Goal: Task Accomplishment & Management: Manage account settings

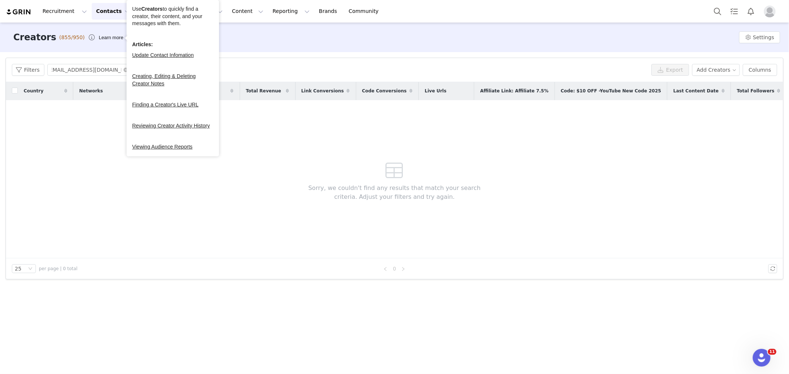
type input "[EMAIL_ADDRESS][DOMAIN_NAME]"
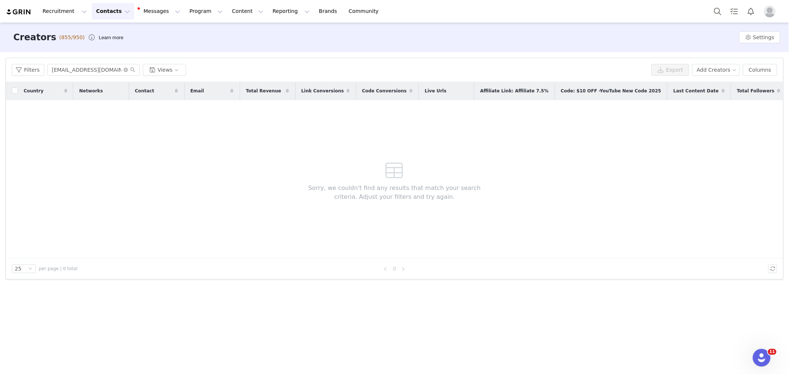
click at [117, 7] on button "Contacts Contacts" at bounding box center [113, 11] width 43 height 17
click at [117, 33] on div "Creators" at bounding box center [117, 33] width 50 height 8
click at [560, 160] on div "Country Networks Contact Email Total Revenue Link Conversions Code Conversions …" at bounding box center [394, 170] width 777 height 176
click at [96, 67] on input "[EMAIL_ADDRESS][DOMAIN_NAME]" at bounding box center [93, 70] width 92 height 12
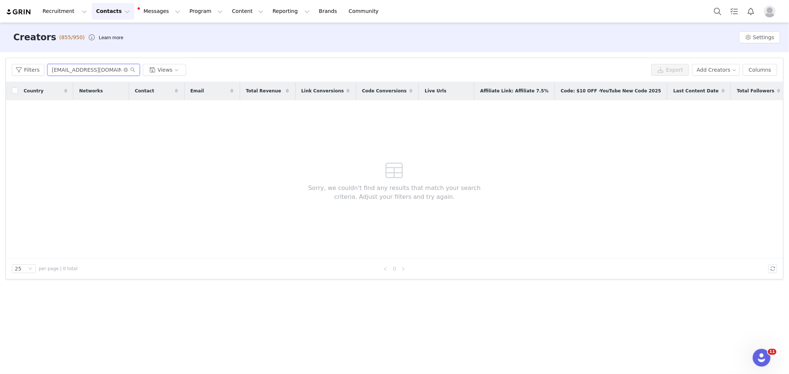
click at [50, 75] on input "[EMAIL_ADDRESS][DOMAIN_NAME]" at bounding box center [93, 70] width 92 height 12
click at [97, 9] on button "Contacts Contacts" at bounding box center [113, 11] width 43 height 17
click at [107, 47] on p "Prospects" at bounding box center [106, 47] width 25 height 8
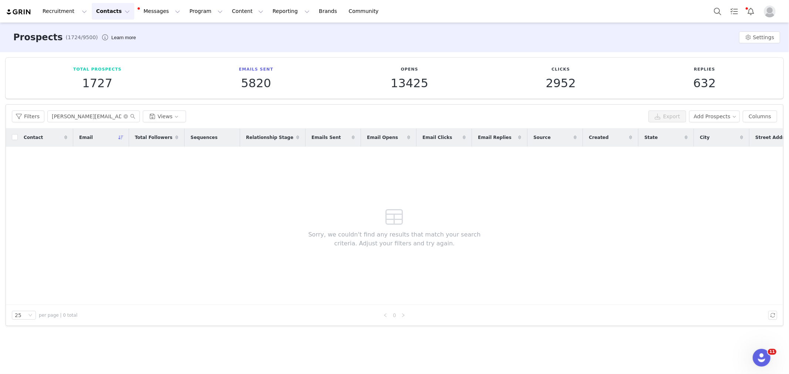
click at [120, 9] on button "Contacts Contacts" at bounding box center [113, 11] width 43 height 17
click at [119, 59] on p "Applicants" at bounding box center [107, 60] width 27 height 8
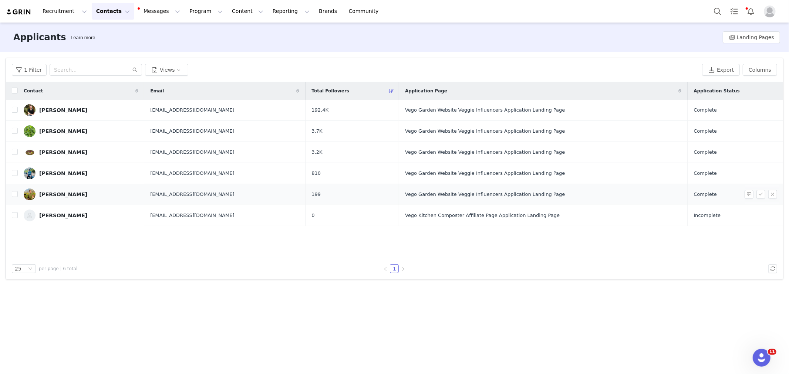
click at [52, 190] on link "[PERSON_NAME]" at bounding box center [81, 195] width 115 height 12
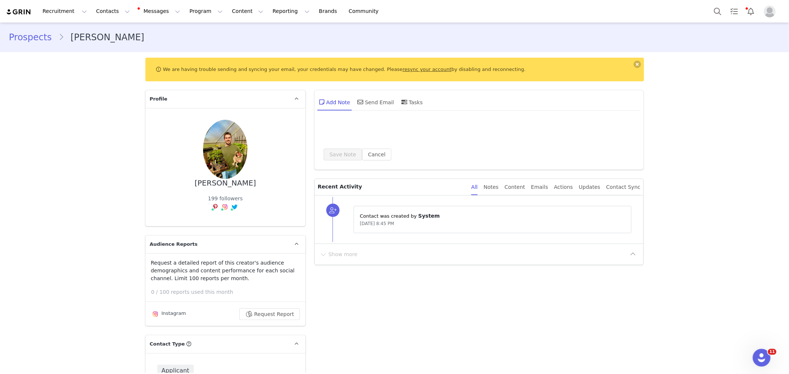
type input "+1 ([GEOGRAPHIC_DATA])"
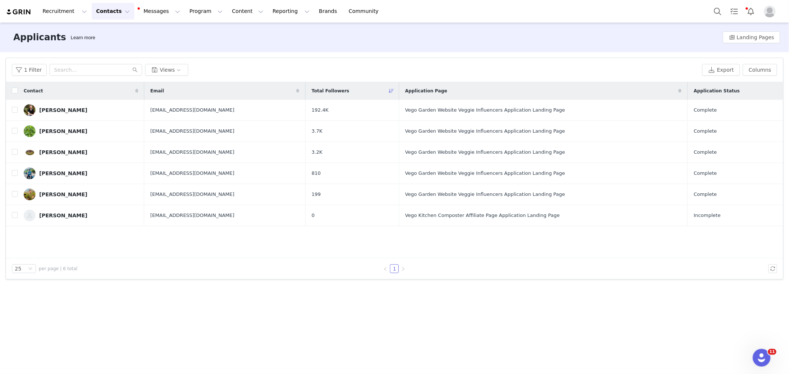
click at [117, 5] on button "Contacts Contacts" at bounding box center [113, 11] width 43 height 17
click at [117, 30] on div "Creators" at bounding box center [117, 33] width 50 height 8
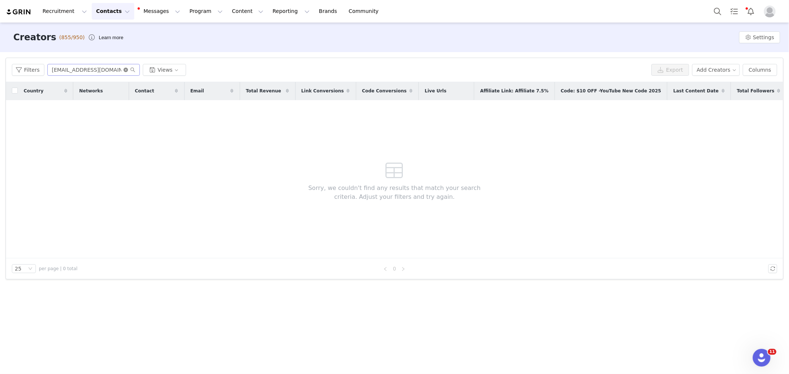
click at [127, 69] on icon "icon: close-circle" at bounding box center [126, 70] width 4 height 4
click at [111, 73] on input "text" at bounding box center [93, 70] width 92 height 12
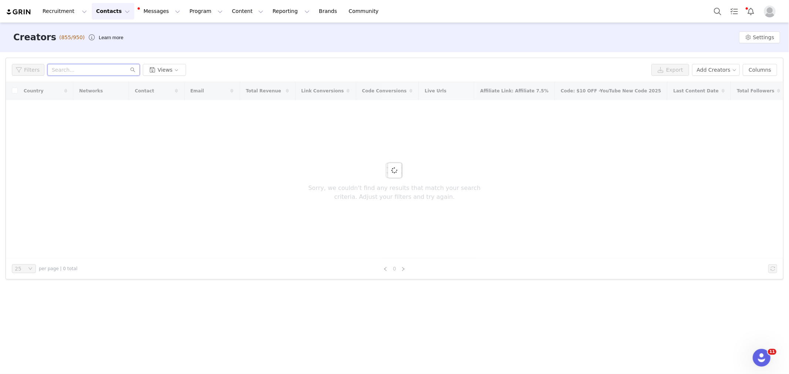
paste input "[EMAIL_ADDRESS][DOMAIN_NAME]"
type input "[EMAIL_ADDRESS][DOMAIN_NAME]"
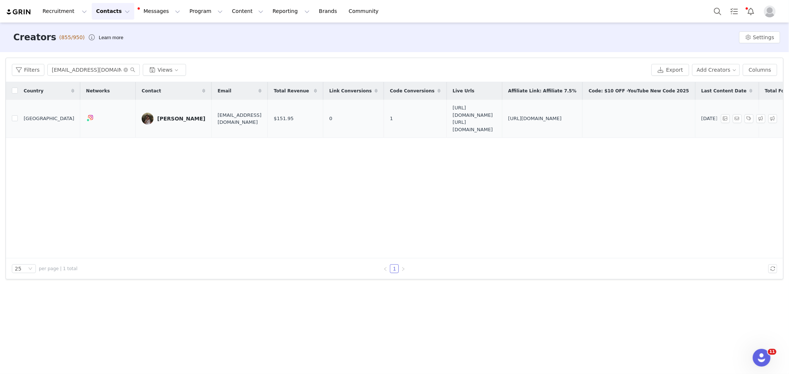
click at [184, 121] on div "[PERSON_NAME]" at bounding box center [181, 119] width 48 height 6
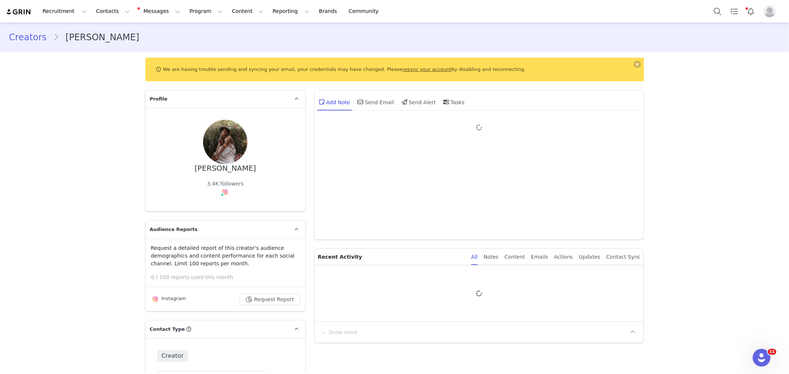
type input "+1 ([GEOGRAPHIC_DATA])"
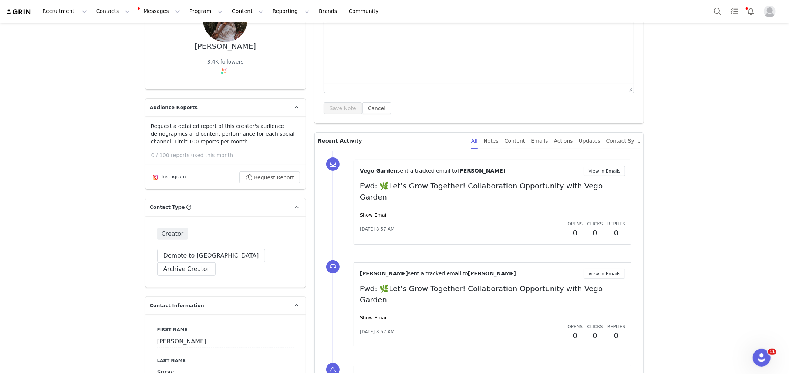
scroll to position [123, 0]
click at [375, 211] on link "Show Email" at bounding box center [374, 214] width 28 height 6
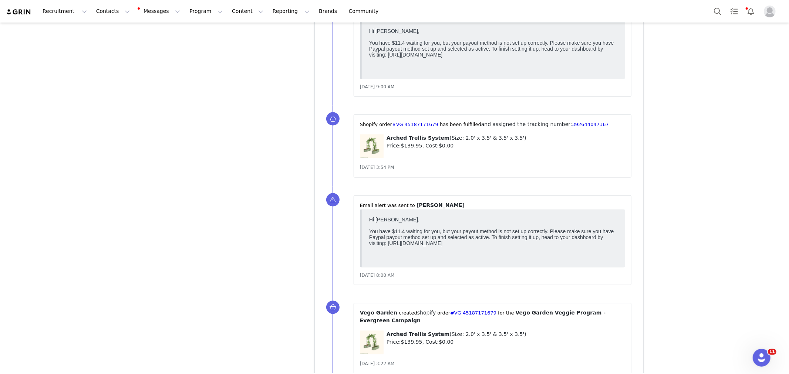
scroll to position [3740, 0]
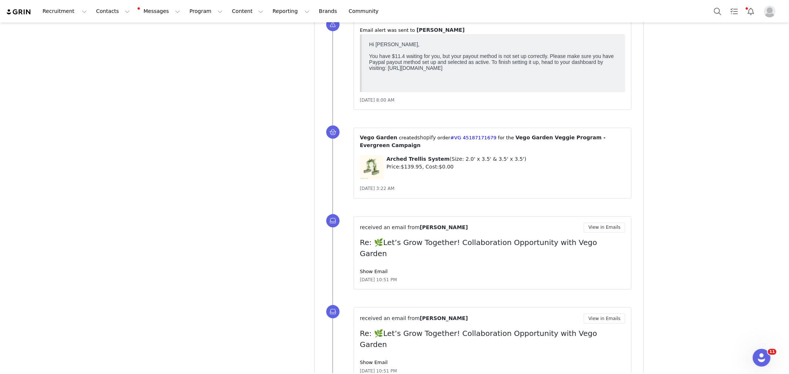
click at [475, 163] on p "Price: $139.95 , Cost: $0.00" at bounding box center [505, 167] width 239 height 8
click at [482, 216] on div "received an email from [PERSON_NAME] View in Emails Re: 🌿Let’s Grow Together! C…" at bounding box center [493, 253] width 278 height 74
copy p "Size: 2.0' x 3.5' & 3.5' x 3.5'"
drag, startPoint x: 442, startPoint y: 137, endPoint x: 512, endPoint y: 136, distance: 69.2
click at [512, 155] on p "Arched Trellis System ( Size: 2.0' x 3.5' & 3.5' x 3.5' )" at bounding box center [505, 159] width 239 height 8
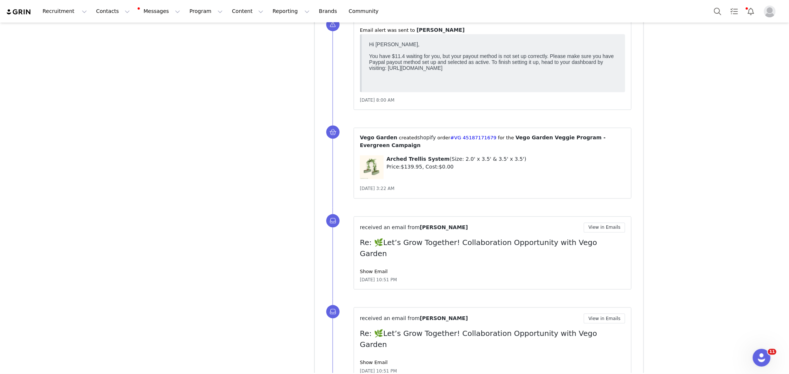
click at [543, 207] on div "received an email from [PERSON_NAME] View in Emails Re: 🌿Let’s Grow Together! C…" at bounding box center [487, 252] width 311 height 91
click at [454, 185] on div "[DATE] 3:22 AM" at bounding box center [493, 188] width 266 height 7
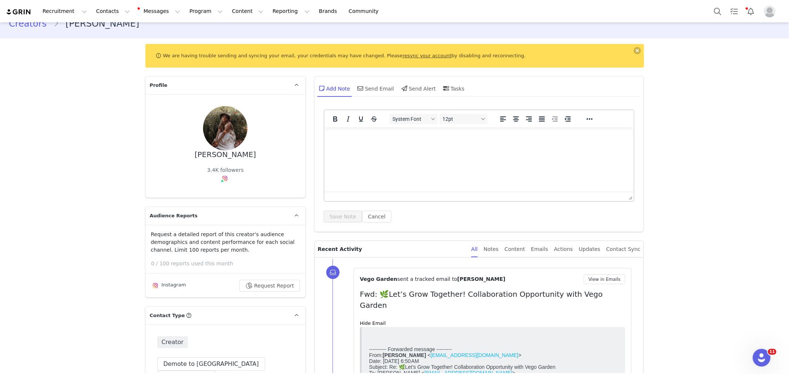
scroll to position [0, 0]
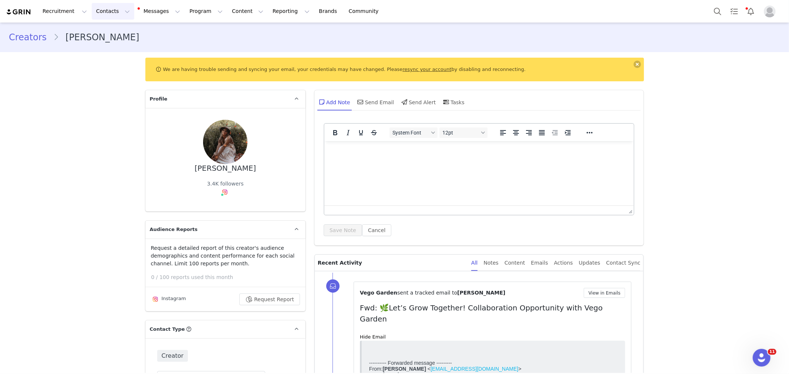
click at [104, 9] on button "Contacts Contacts" at bounding box center [113, 11] width 43 height 17
click at [114, 30] on p "Creators" at bounding box center [105, 33] width 22 height 8
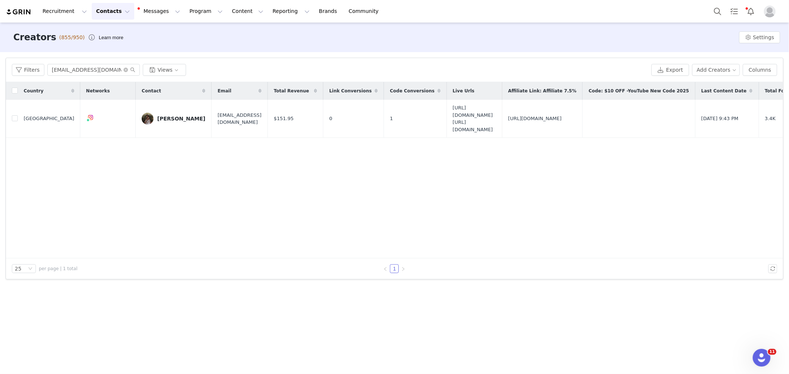
click at [617, 191] on div "Country Networks Contact Email Total Revenue Link Conversions Code Conversions …" at bounding box center [394, 170] width 777 height 176
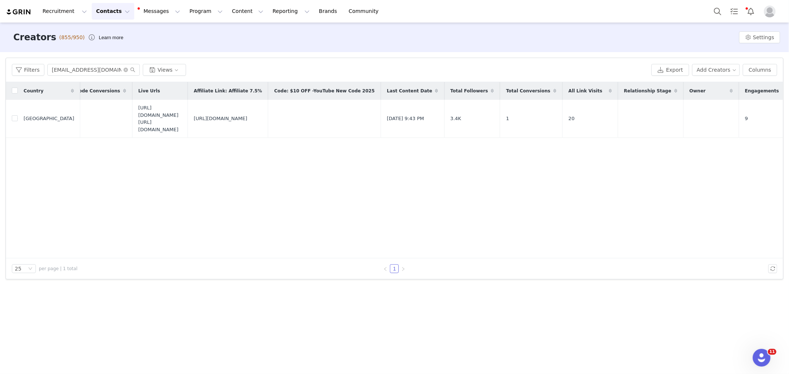
scroll to position [0, 786]
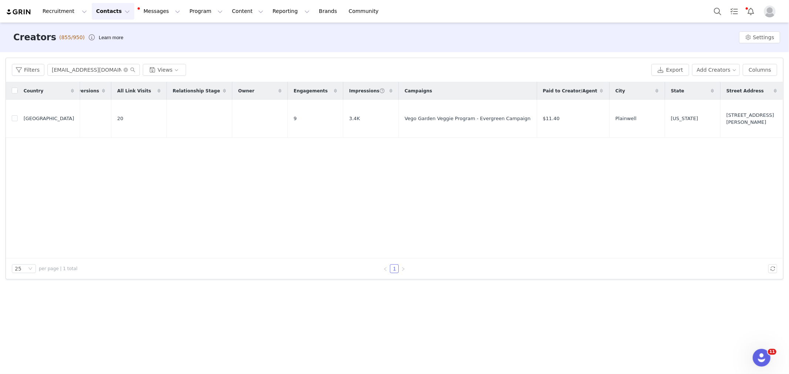
click at [762, 76] on div "Filters [EMAIL_ADDRESS][DOMAIN_NAME] Views Export Add Creators Columns" at bounding box center [394, 70] width 777 height 24
click at [761, 64] on button "Columns" at bounding box center [760, 70] width 34 height 12
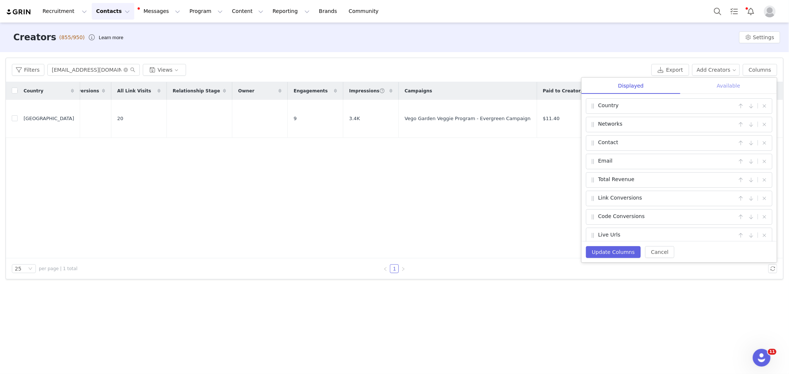
click at [720, 90] on div "Available" at bounding box center [728, 86] width 97 height 17
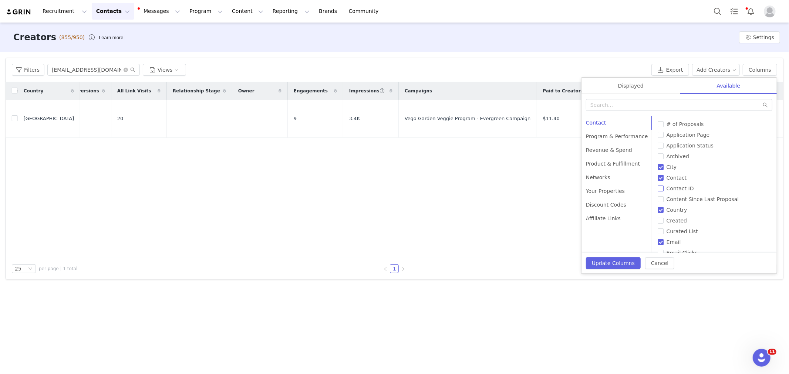
click at [686, 191] on span "Contact ID" at bounding box center [680, 189] width 33 height 6
click at [664, 191] on input "Contact ID" at bounding box center [661, 189] width 6 height 6
checkbox input "true"
click at [637, 264] on button "Update Columns" at bounding box center [613, 263] width 55 height 12
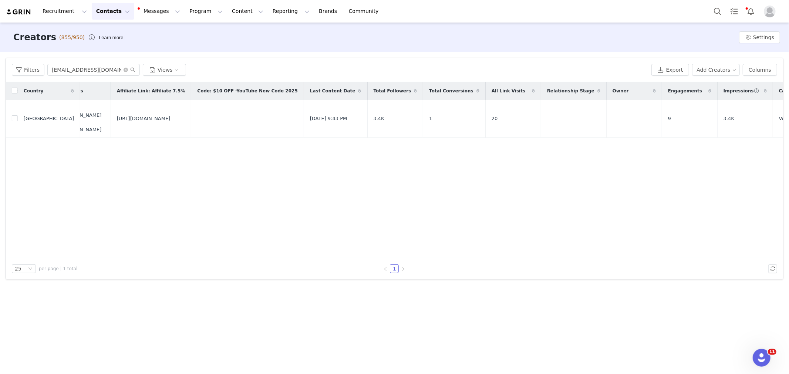
scroll to position [0, 842]
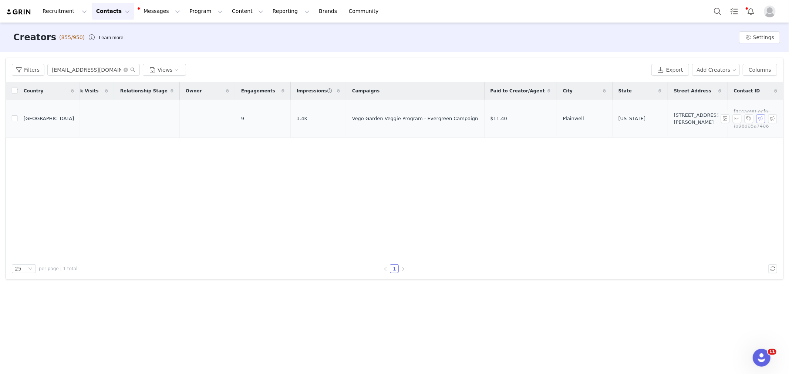
click at [759, 117] on button "button" at bounding box center [760, 118] width 9 height 9
click at [580, 154] on div "Country Networks Contact Email Total Revenue Link Conversions Code Conversions …" at bounding box center [394, 170] width 777 height 176
click at [776, 90] on icon at bounding box center [775, 91] width 3 height 4
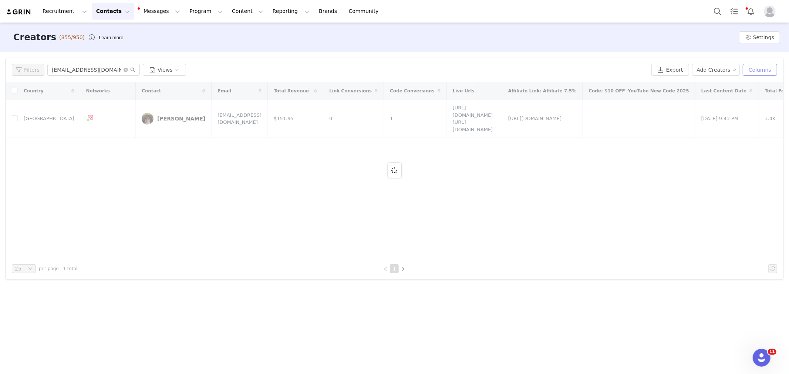
click at [759, 75] on button "Columns" at bounding box center [760, 70] width 34 height 12
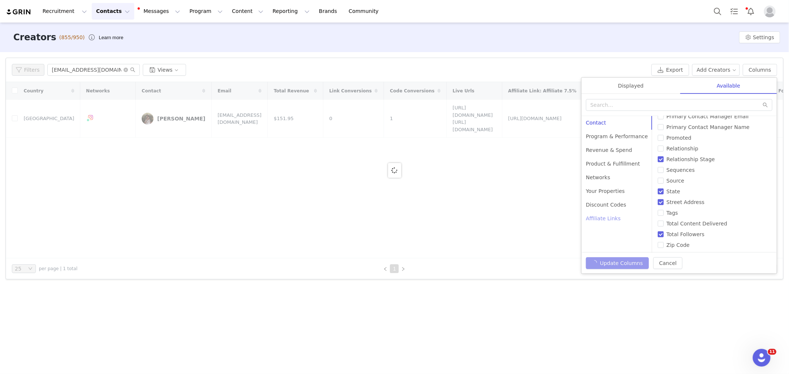
click at [611, 216] on div "Affiliate Links" at bounding box center [616, 219] width 71 height 14
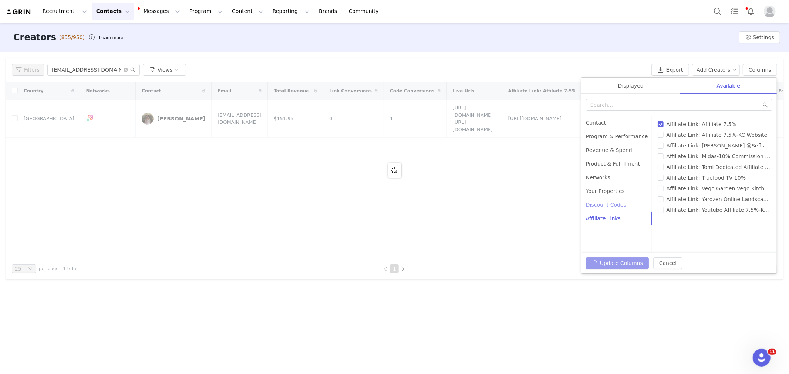
click at [613, 206] on div "Discount Codes" at bounding box center [616, 205] width 71 height 14
click at [613, 190] on div "Your Properties" at bounding box center [616, 192] width 71 height 14
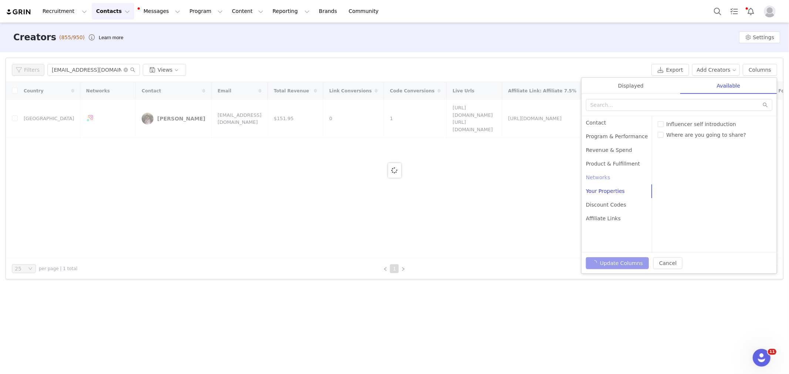
click at [608, 176] on div "Networks" at bounding box center [616, 178] width 71 height 14
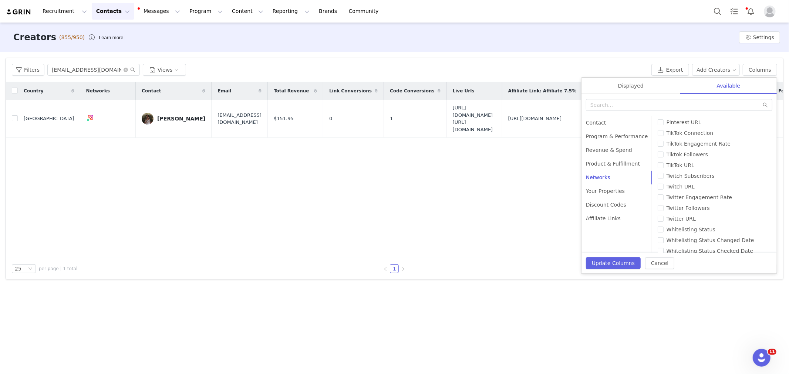
scroll to position [164, 0]
click at [609, 164] on div "Product & Fulfillment" at bounding box center [616, 164] width 71 height 14
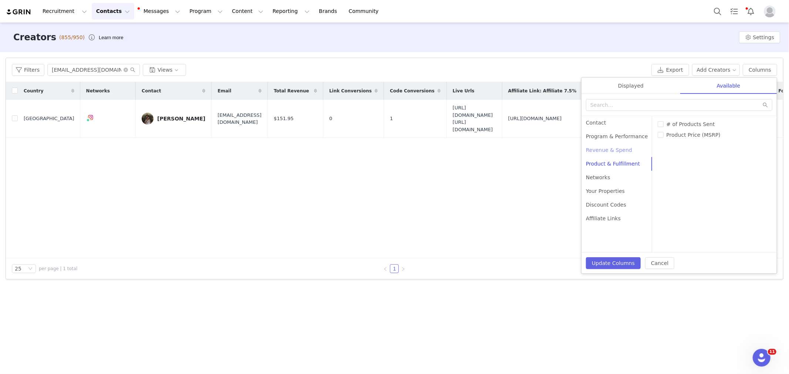
click at [600, 151] on div "Revenue & Spend" at bounding box center [616, 151] width 71 height 14
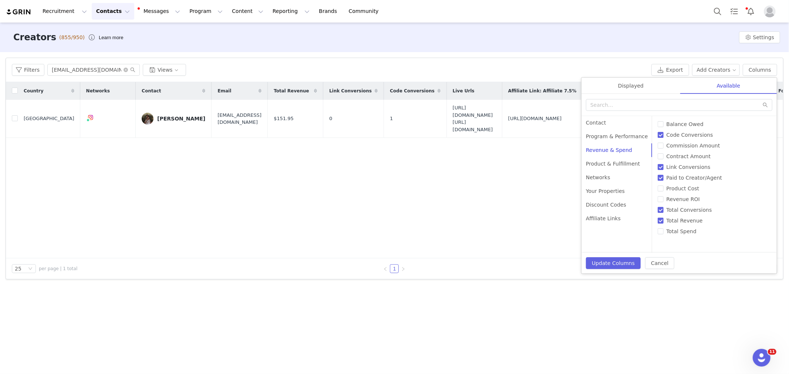
click at [402, 163] on div "Country Networks Contact Email Total Revenue Link Conversions Code Conversions …" at bounding box center [394, 170] width 777 height 176
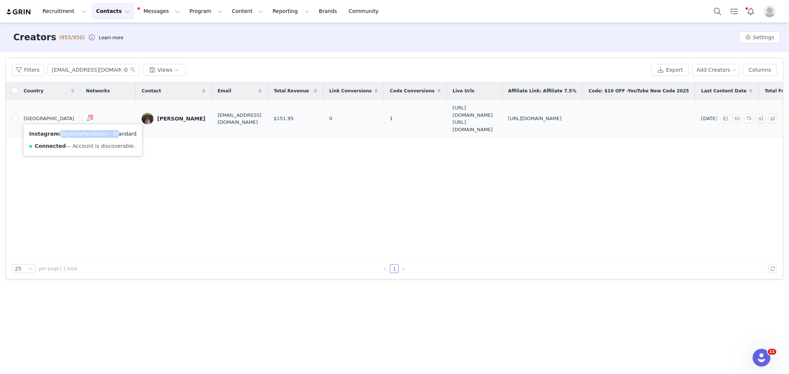
drag, startPoint x: 57, startPoint y: 131, endPoint x: 116, endPoint y: 134, distance: 59.6
click at [116, 134] on div "Instagram ( @[PERSON_NAME] ) — Standard Connected — Account is discoverable." at bounding box center [82, 140] width 119 height 32
click at [323, 186] on div "Country Networks Contact Email Total Revenue Link Conversions Code Conversions …" at bounding box center [394, 170] width 777 height 176
click at [125, 68] on icon "icon: close-circle" at bounding box center [126, 70] width 4 height 4
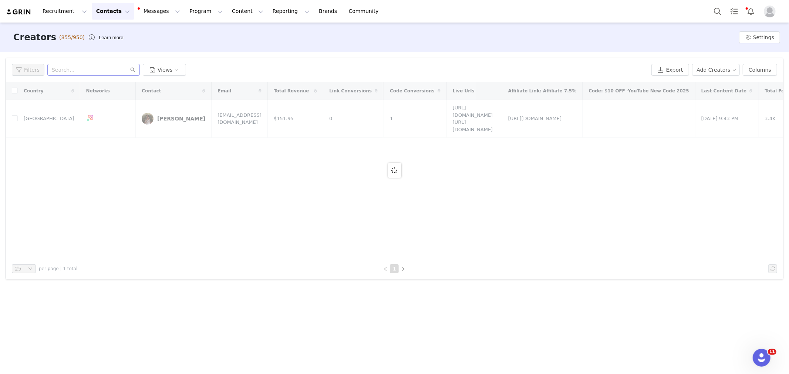
drag, startPoint x: 715, startPoint y: 216, endPoint x: 708, endPoint y: 216, distance: 7.0
click at [715, 216] on div at bounding box center [394, 170] width 777 height 176
click at [458, 220] on div at bounding box center [394, 170] width 777 height 176
click at [119, 15] on button "Contacts Contacts" at bounding box center [113, 11] width 43 height 17
drag, startPoint x: 104, startPoint y: 182, endPoint x: 92, endPoint y: 157, distance: 27.2
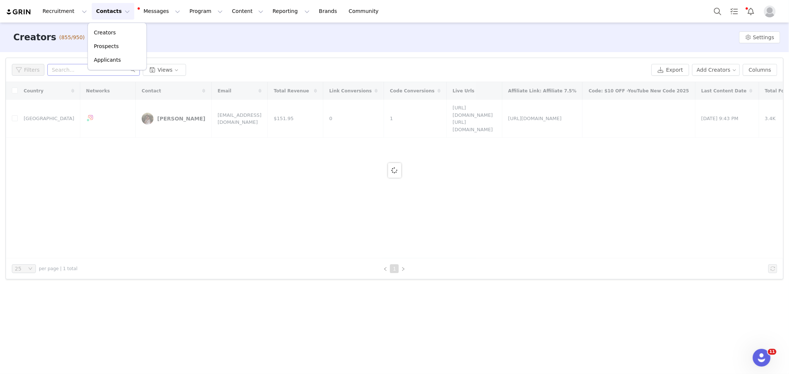
click at [104, 182] on div at bounding box center [394, 170] width 777 height 176
click at [79, 67] on input "text" at bounding box center [93, 70] width 92 height 12
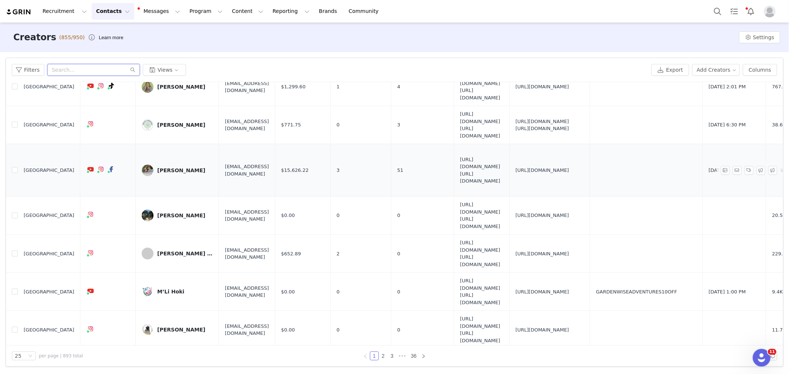
scroll to position [0, 0]
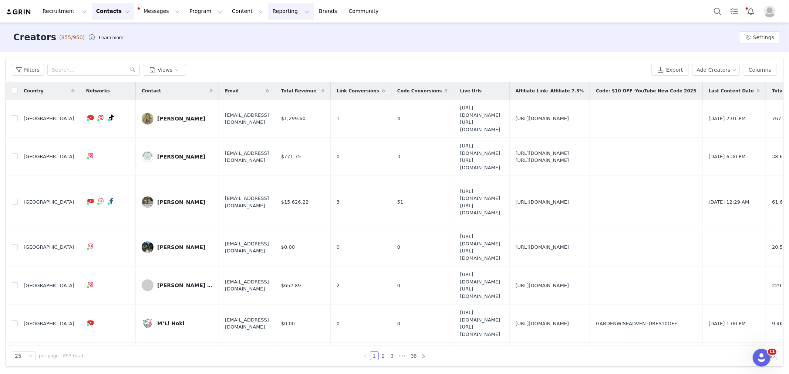
click at [290, 10] on button "Reporting Reporting" at bounding box center [291, 11] width 46 height 17
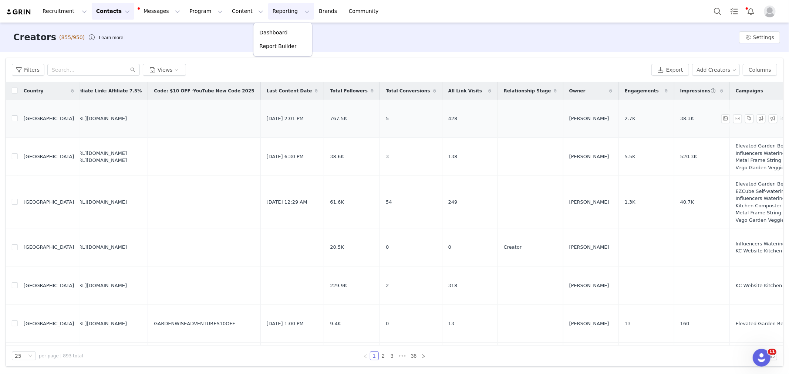
scroll to position [0, 974]
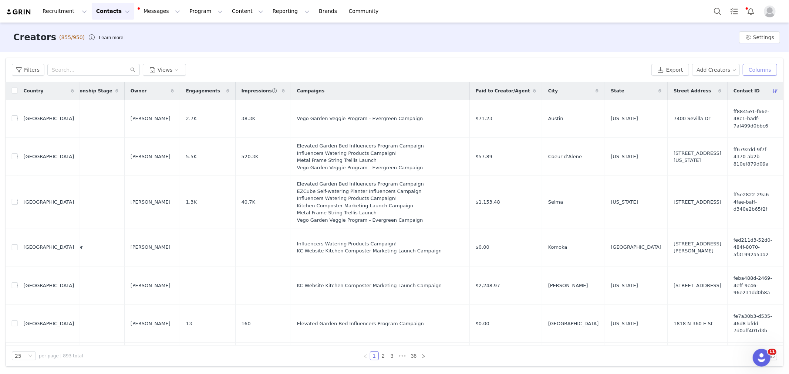
click at [769, 71] on button "Columns" at bounding box center [760, 70] width 34 height 12
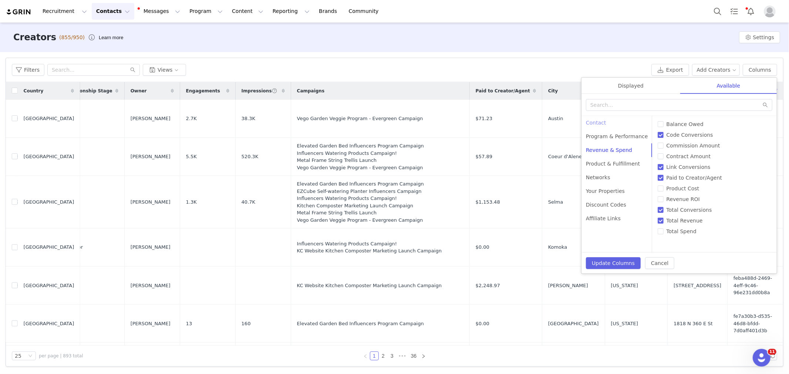
click at [622, 125] on div "Contact" at bounding box center [616, 123] width 71 height 14
click at [688, 189] on span "Contact ID" at bounding box center [680, 189] width 33 height 6
click at [664, 189] on input "Contact ID" at bounding box center [661, 189] width 6 height 6
checkbox input "false"
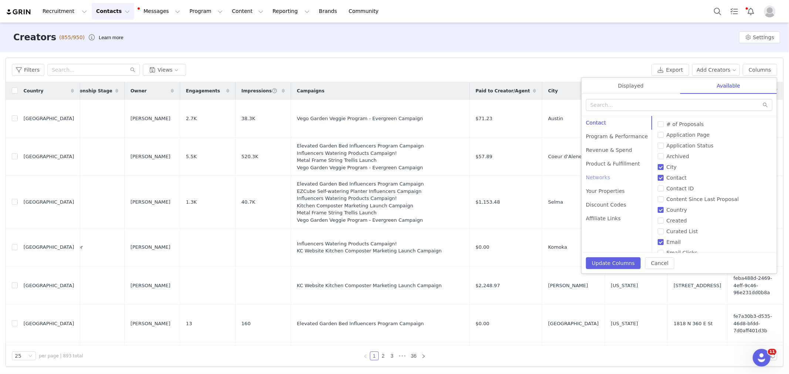
click at [606, 180] on div "Networks" at bounding box center [616, 178] width 71 height 14
click at [659, 168] on input "Instagram Connection" at bounding box center [661, 167] width 6 height 6
click at [660, 169] on input "Instagram Connection" at bounding box center [661, 167] width 6 height 6
checkbox input "true"
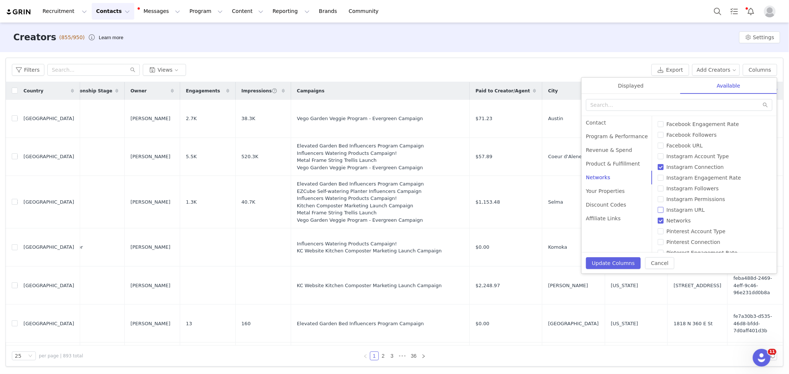
click at [661, 210] on input "Instagram URL" at bounding box center [661, 210] width 6 height 6
checkbox input "true"
click at [658, 245] on input "YouTube URL" at bounding box center [661, 245] width 6 height 6
checkbox input "true"
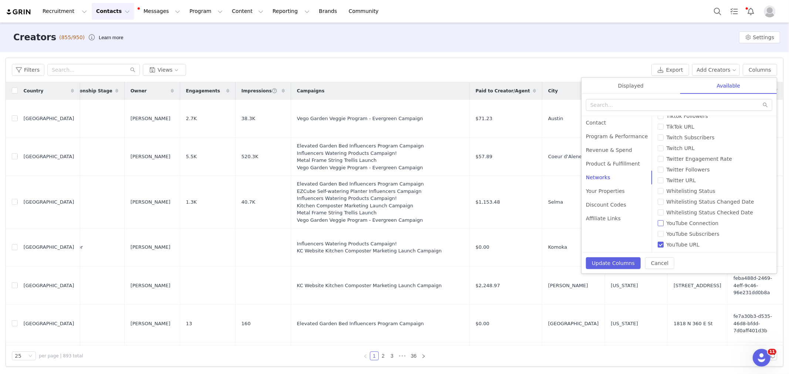
click at [658, 222] on input "YouTube Connection" at bounding box center [661, 223] width 6 height 6
checkbox input "true"
click at [661, 216] on input "TikTok Connection" at bounding box center [661, 218] width 6 height 6
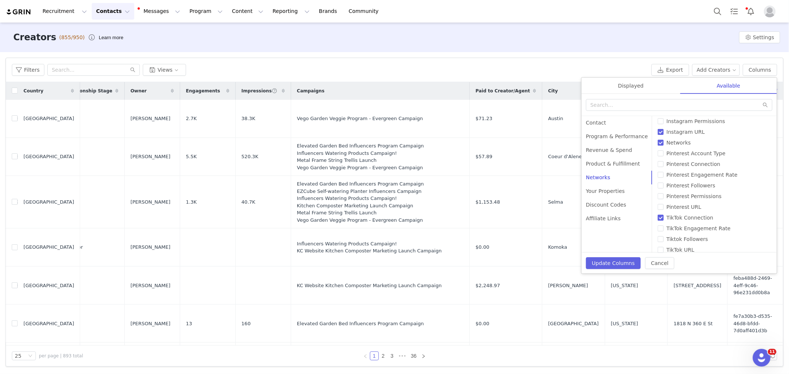
checkbox input "false"
click at [626, 260] on button "Update Columns" at bounding box center [613, 263] width 55 height 12
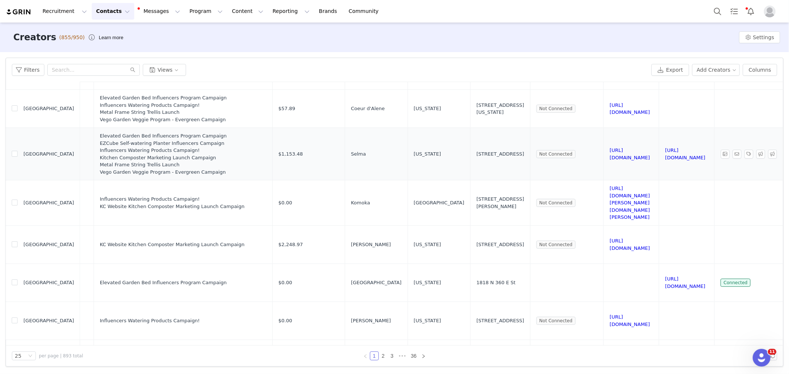
scroll to position [0, 1331]
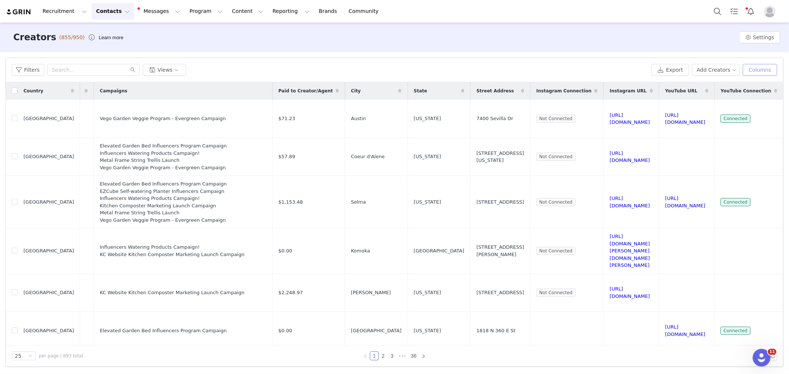
click at [762, 75] on button "Columns" at bounding box center [760, 70] width 34 height 12
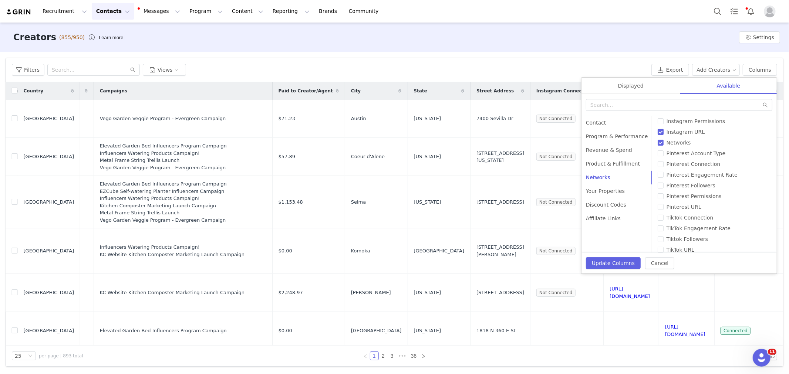
click at [658, 129] on input "Instagram URL" at bounding box center [661, 132] width 6 height 6
click at [659, 131] on input "Instagram URL" at bounding box center [661, 132] width 6 height 6
checkbox input "true"
click at [658, 222] on input "YouTube Connection" at bounding box center [661, 223] width 6 height 6
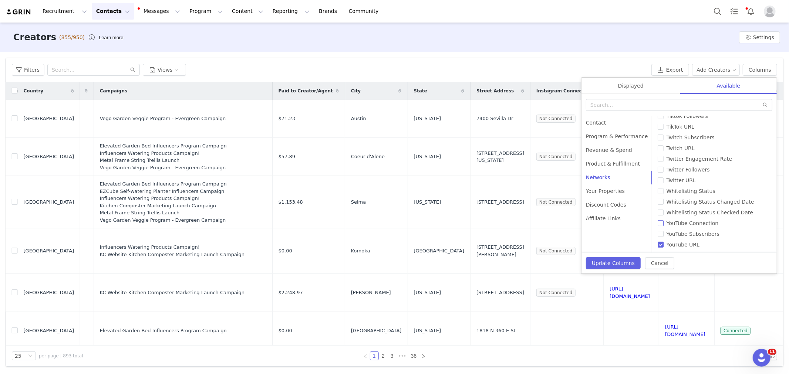
click at [658, 223] on input "YouTube Connection" at bounding box center [661, 223] width 6 height 6
click at [659, 261] on button "Cancel" at bounding box center [659, 263] width 29 height 12
checkbox input "true"
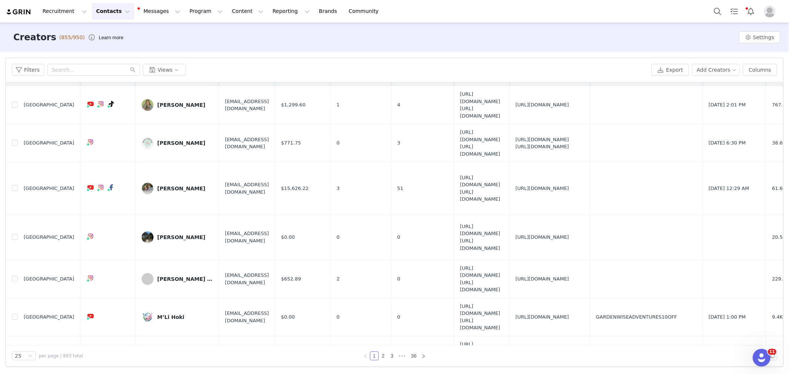
scroll to position [0, 0]
